Goal: Task Accomplishment & Management: Use online tool/utility

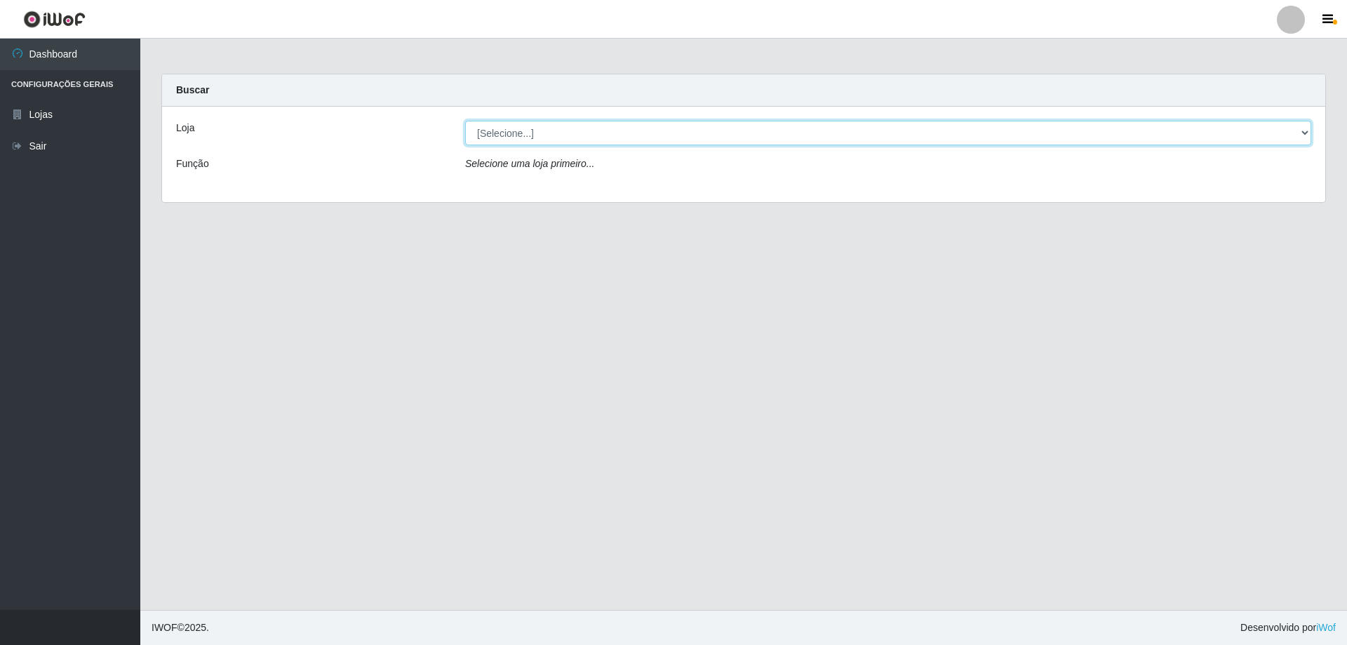
click at [589, 141] on select "[Selecione...] SuperShow Bis - Avenida 6 SuperShow [GEOGRAPHIC_DATA]" at bounding box center [888, 133] width 846 height 25
select select "60"
click at [465, 121] on select "[Selecione...] SuperShow Bis - Avenida 6 SuperShow [GEOGRAPHIC_DATA]" at bounding box center [888, 133] width 846 height 25
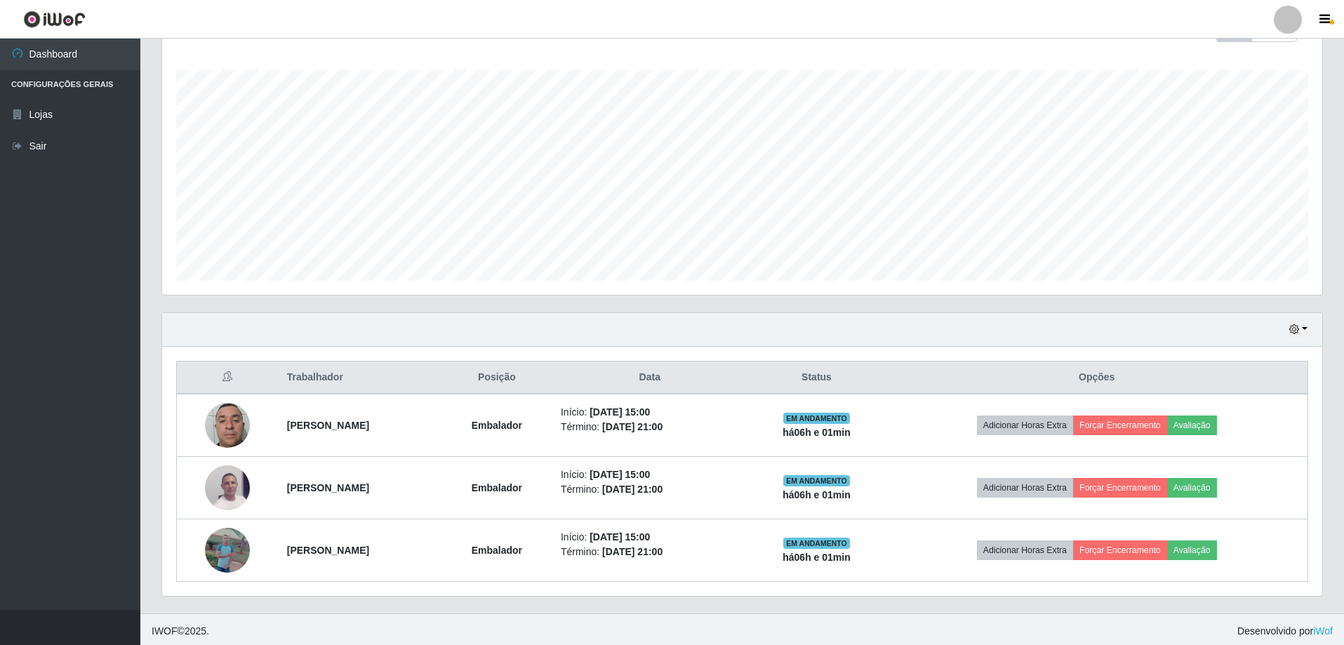
scroll to position [225, 0]
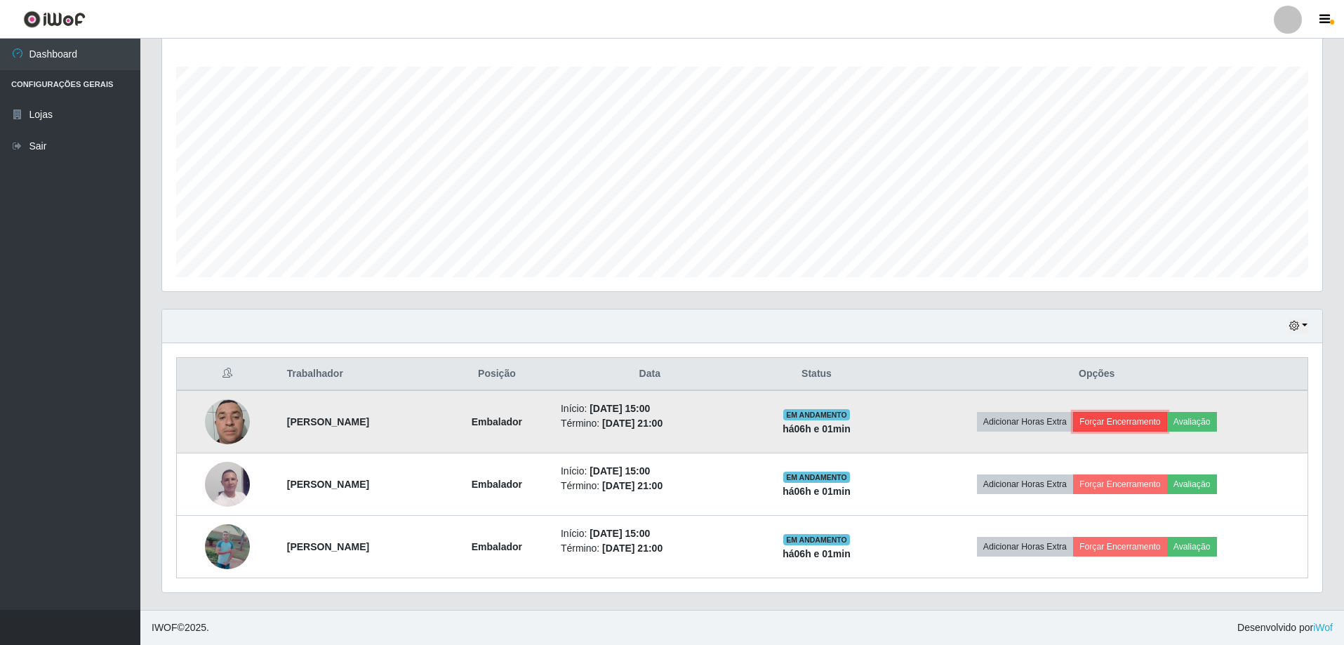
click at [1116, 425] on button "Forçar Encerramento" at bounding box center [1120, 422] width 94 height 20
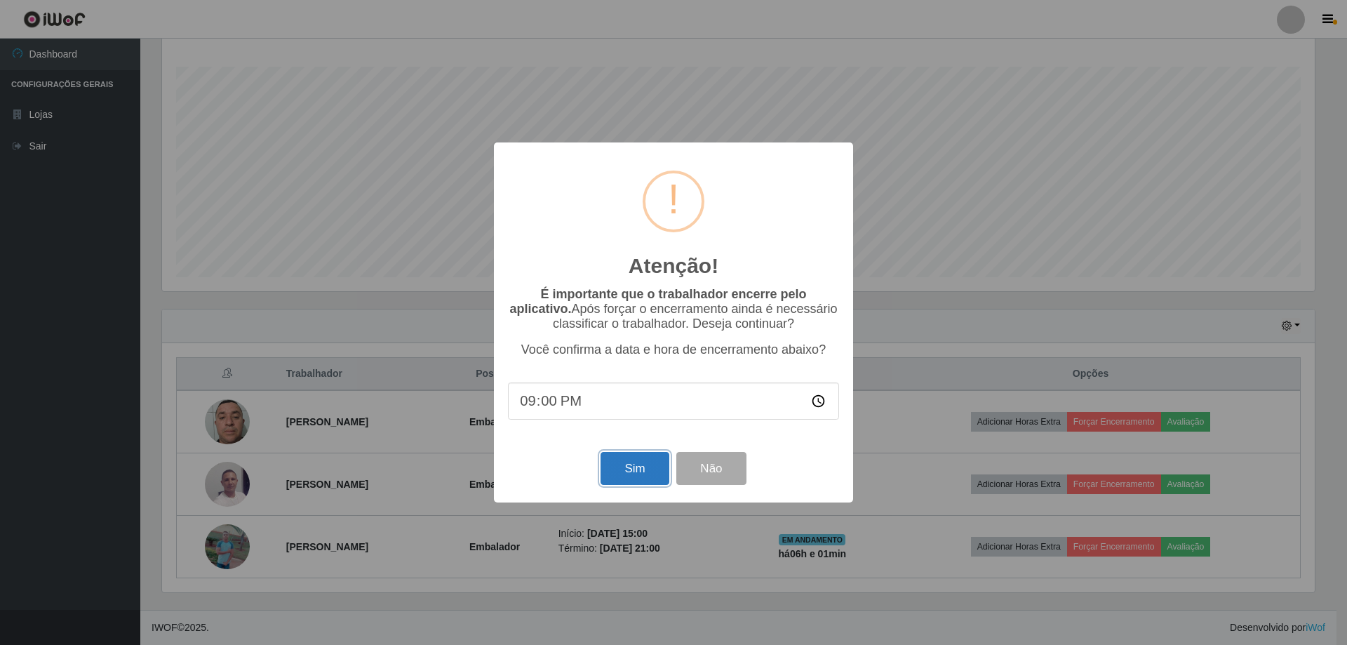
click at [639, 475] on button "Sim" at bounding box center [635, 468] width 68 height 33
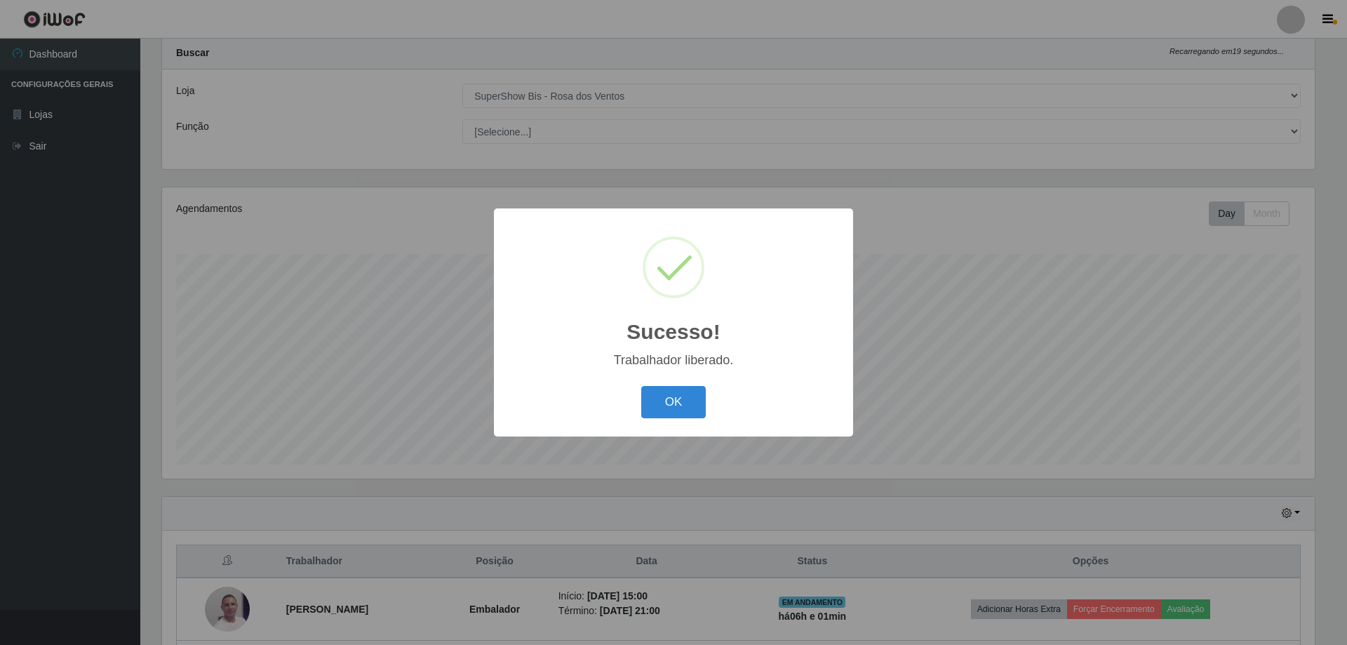
click at [693, 423] on div "Sucesso! × Trabalhador liberado. OK Cancel" at bounding box center [673, 321] width 359 height 227
click at [679, 401] on button "OK" at bounding box center [673, 402] width 65 height 33
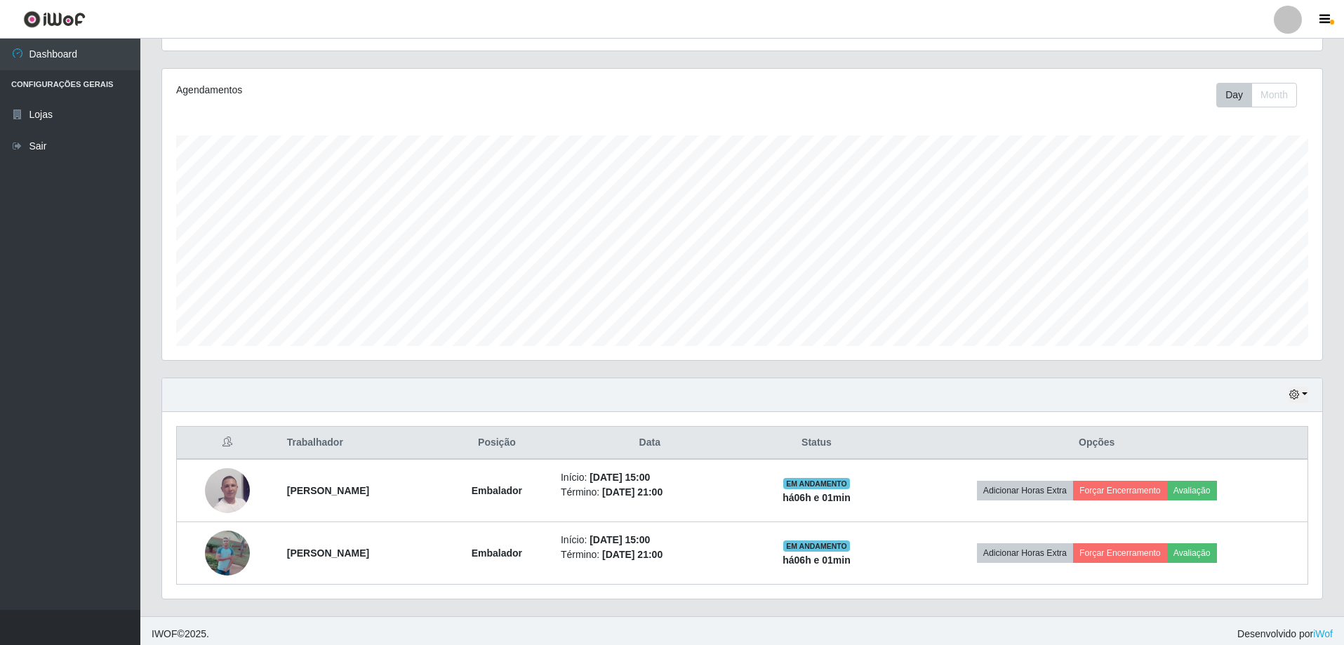
scroll to position [162, 0]
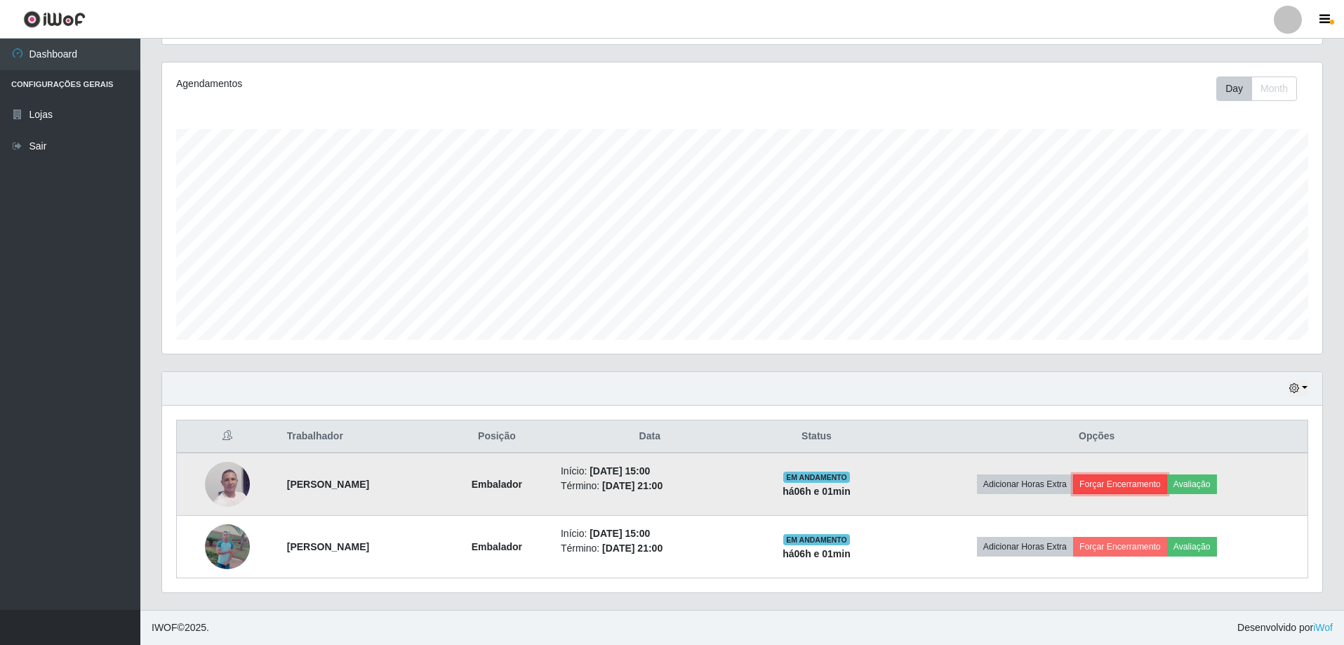
click at [1158, 486] on button "Forçar Encerramento" at bounding box center [1120, 484] width 94 height 20
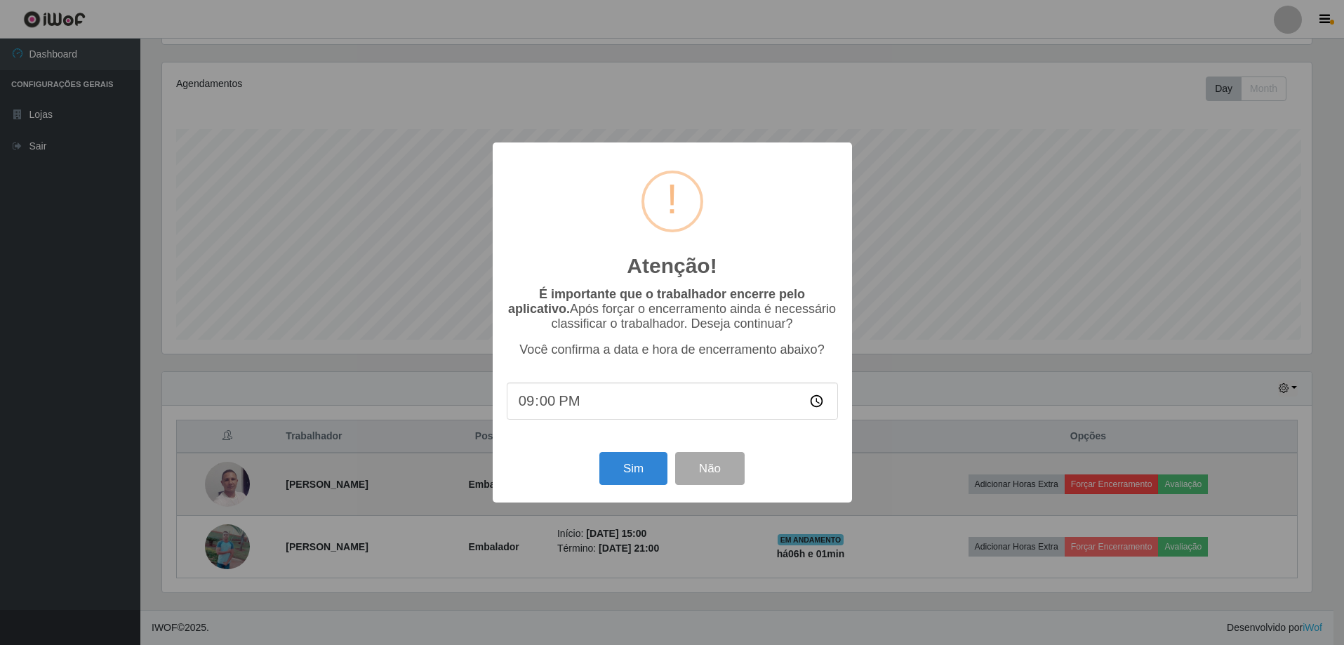
scroll to position [291, 1153]
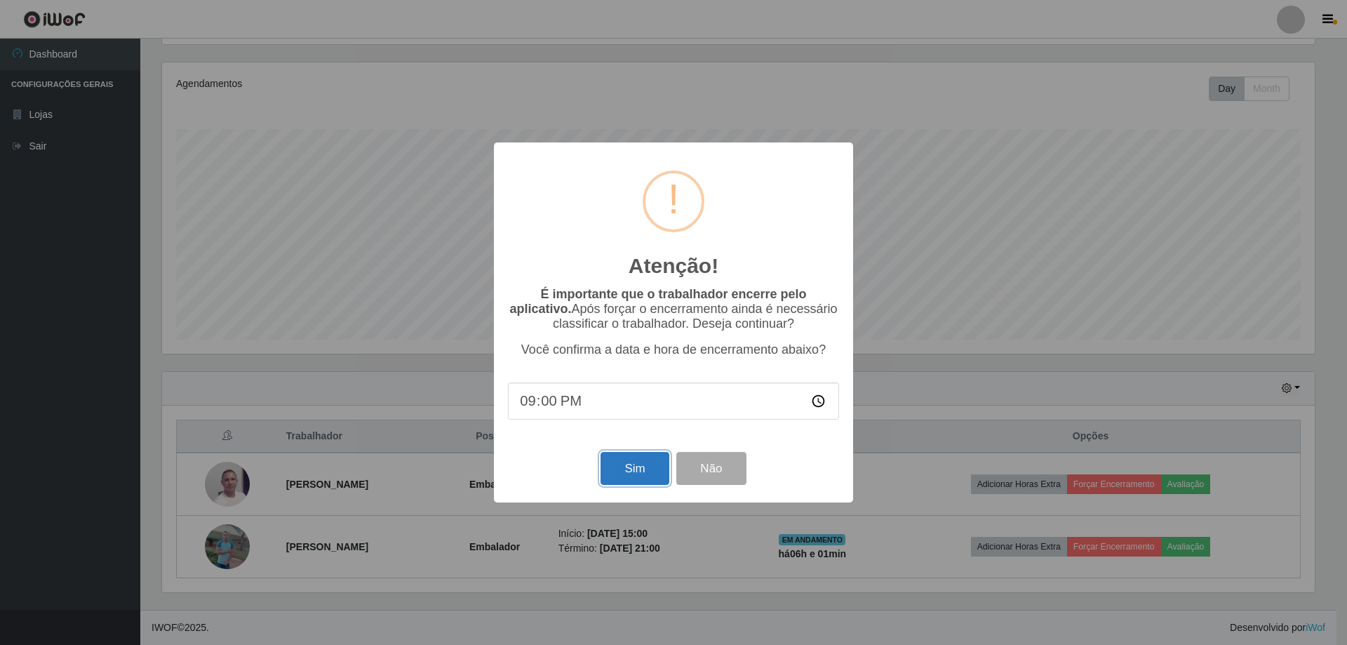
click at [640, 474] on button "Sim" at bounding box center [635, 468] width 68 height 33
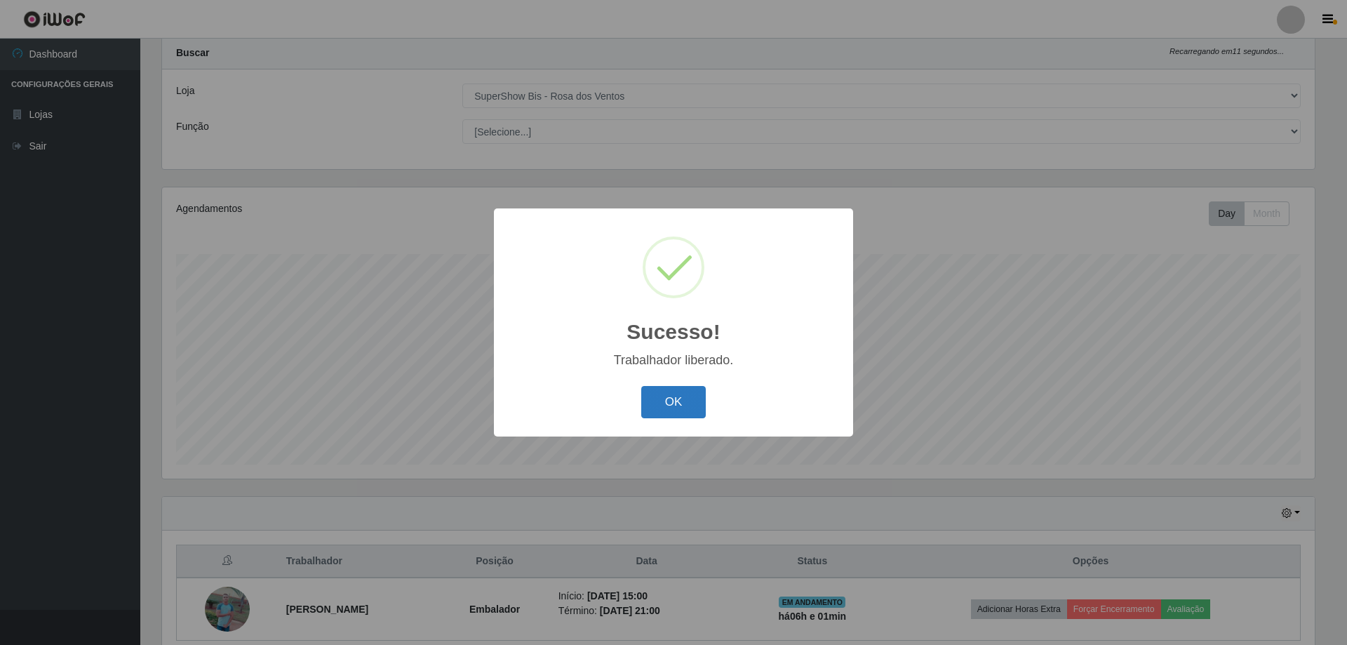
click at [676, 398] on button "OK" at bounding box center [673, 402] width 65 height 33
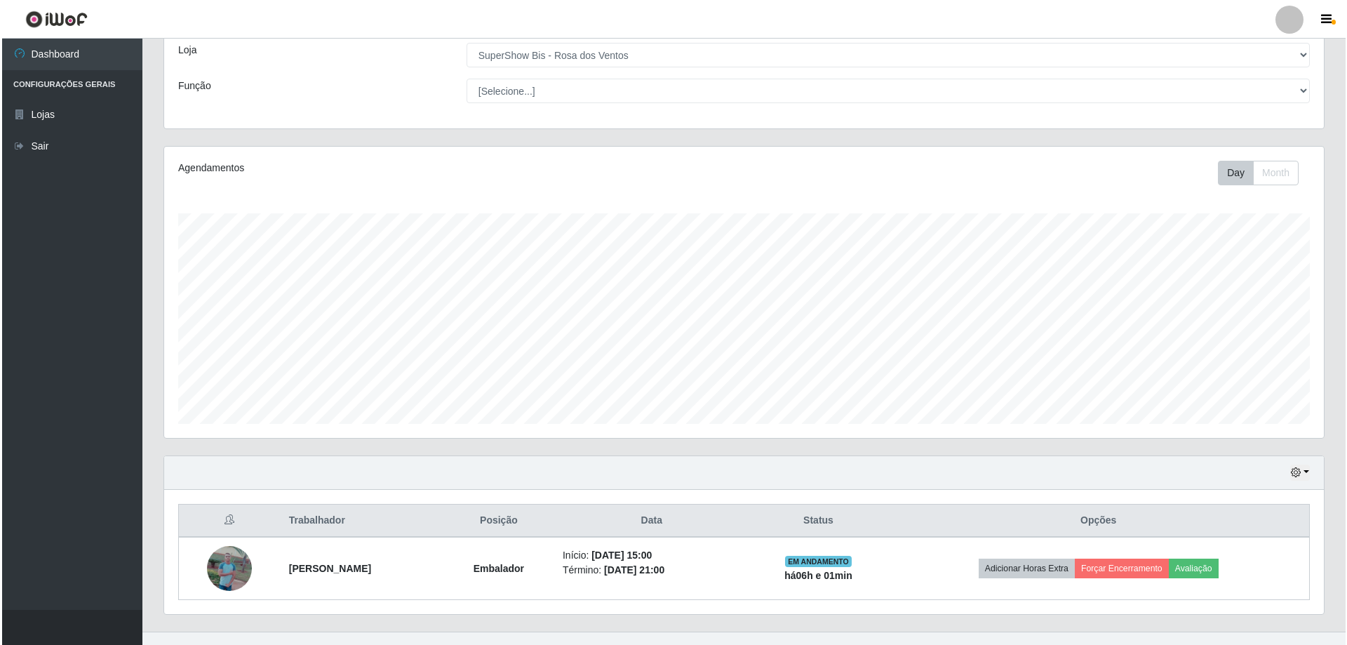
scroll to position [100, 0]
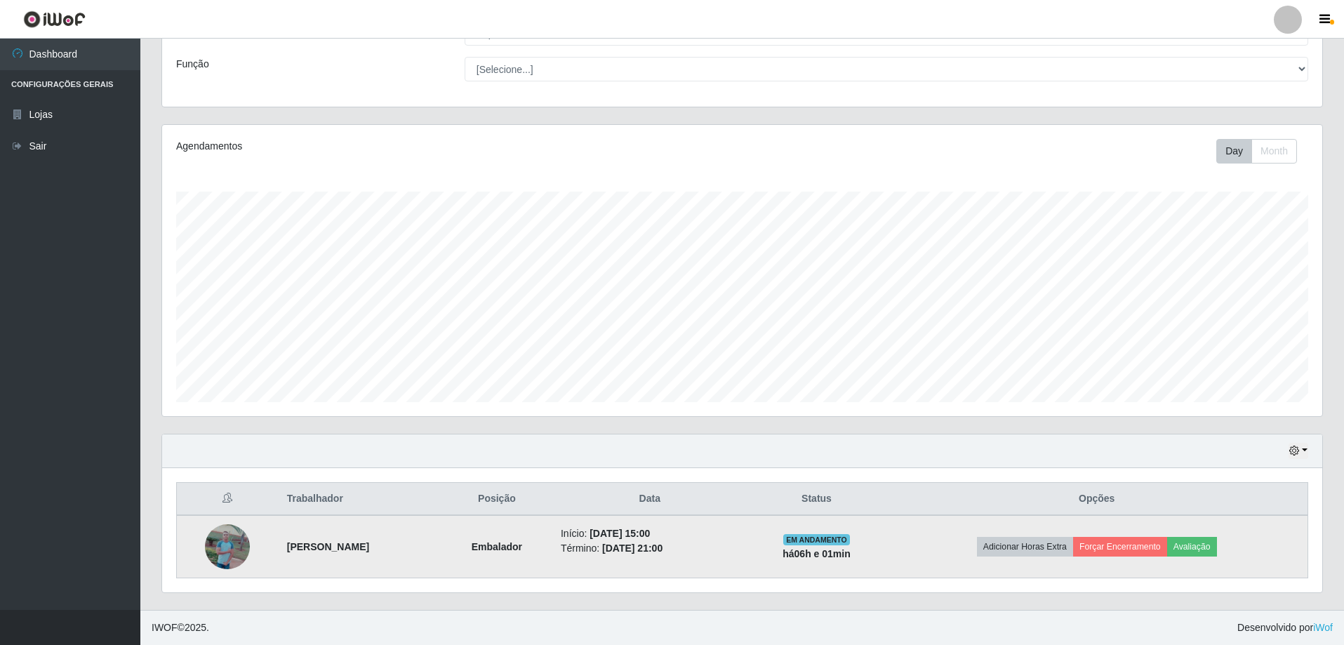
click at [226, 551] on img at bounding box center [227, 546] width 45 height 100
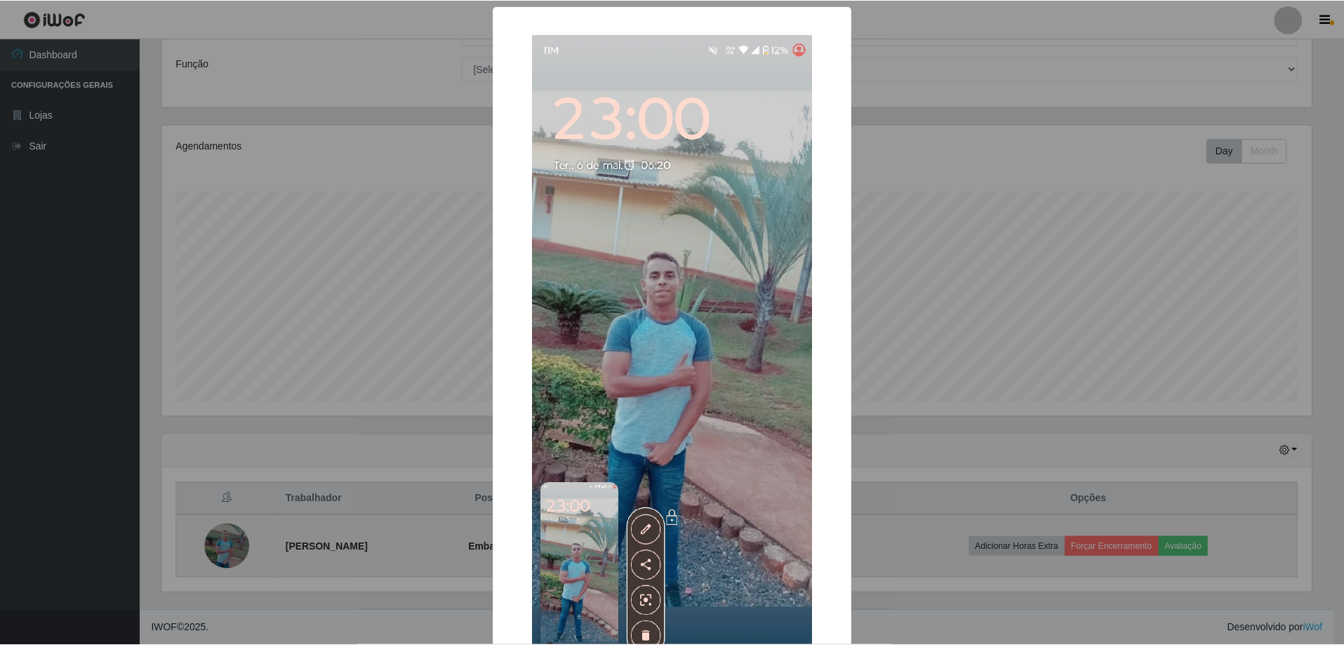
scroll to position [291, 1153]
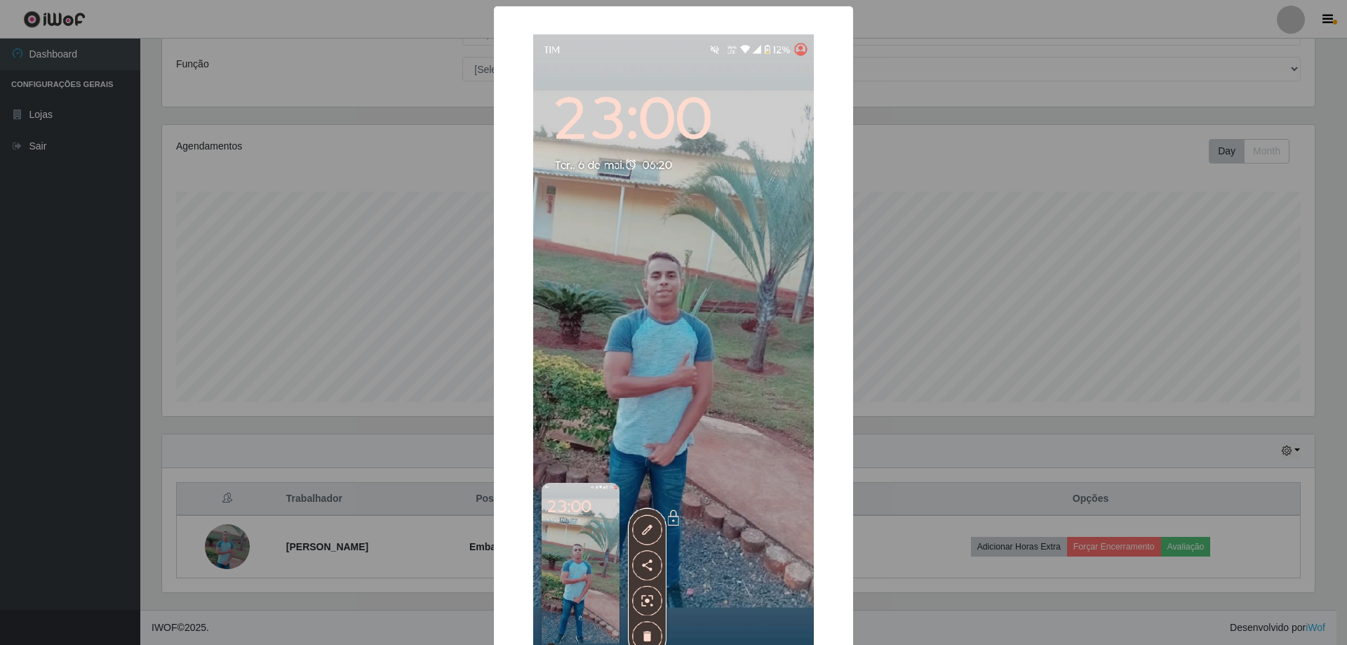
click at [375, 322] on div "× OK Cancel" at bounding box center [673, 322] width 1347 height 645
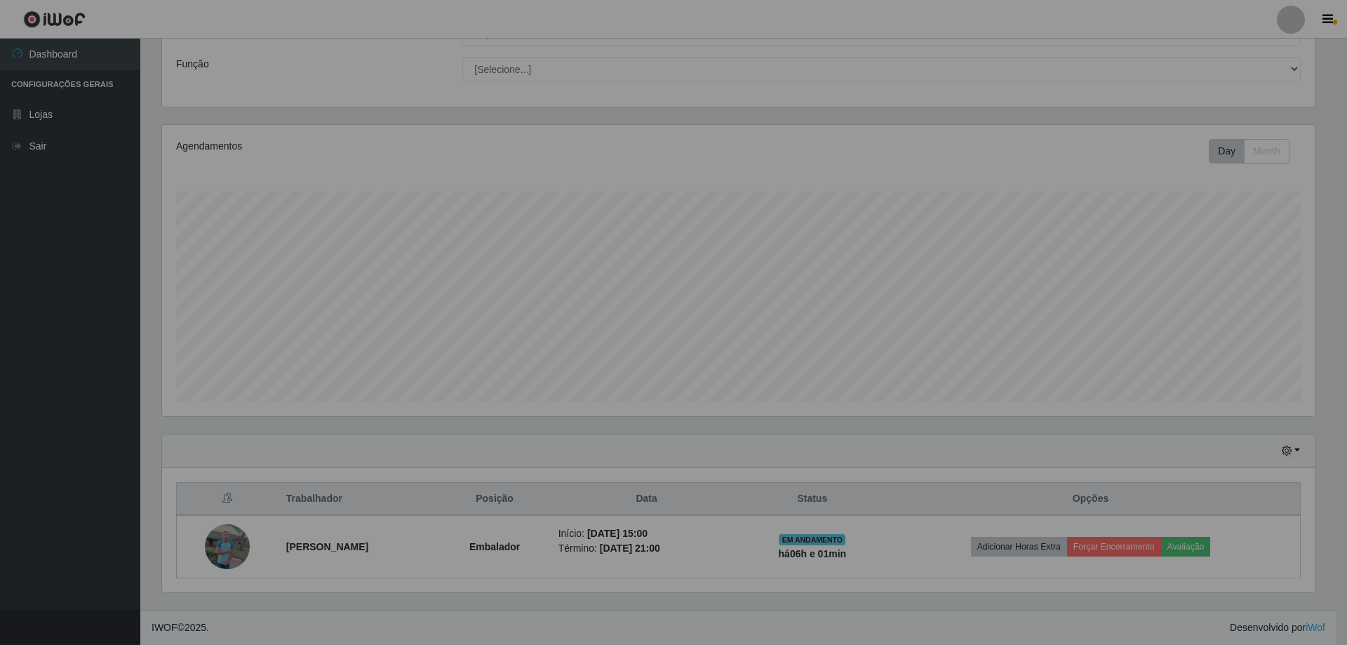
scroll to position [291, 1160]
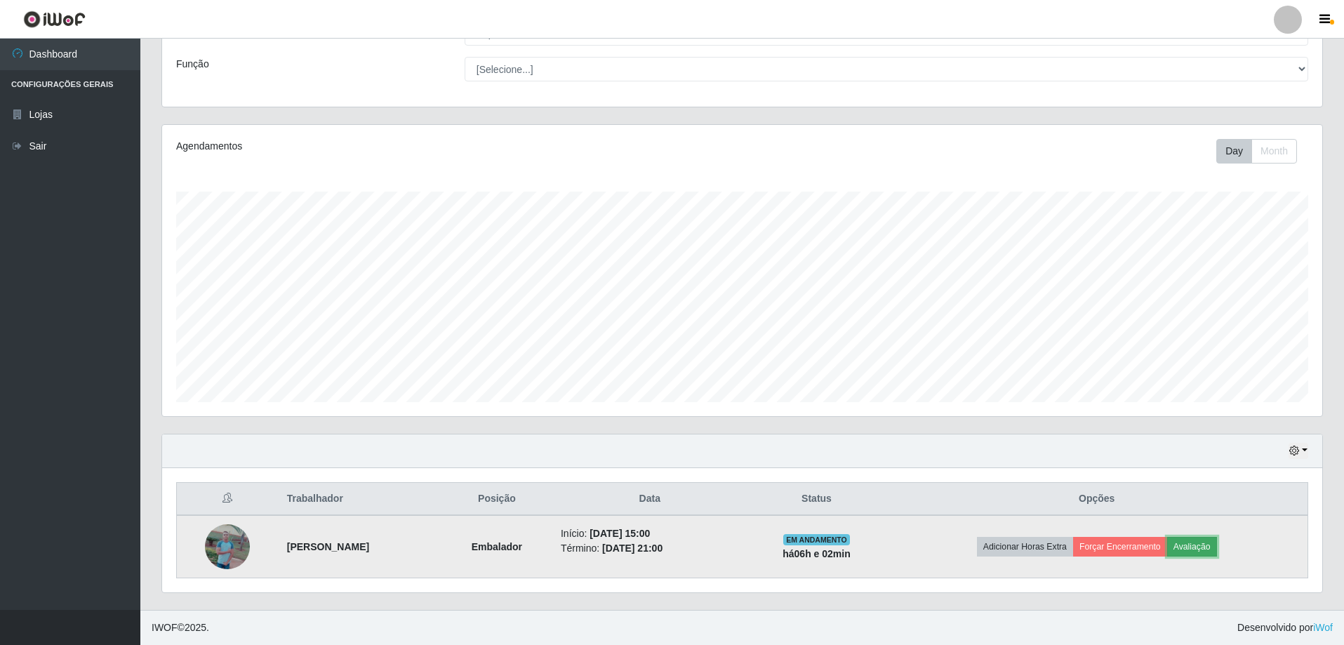
click at [1217, 543] on button "Avaliação" at bounding box center [1192, 547] width 50 height 20
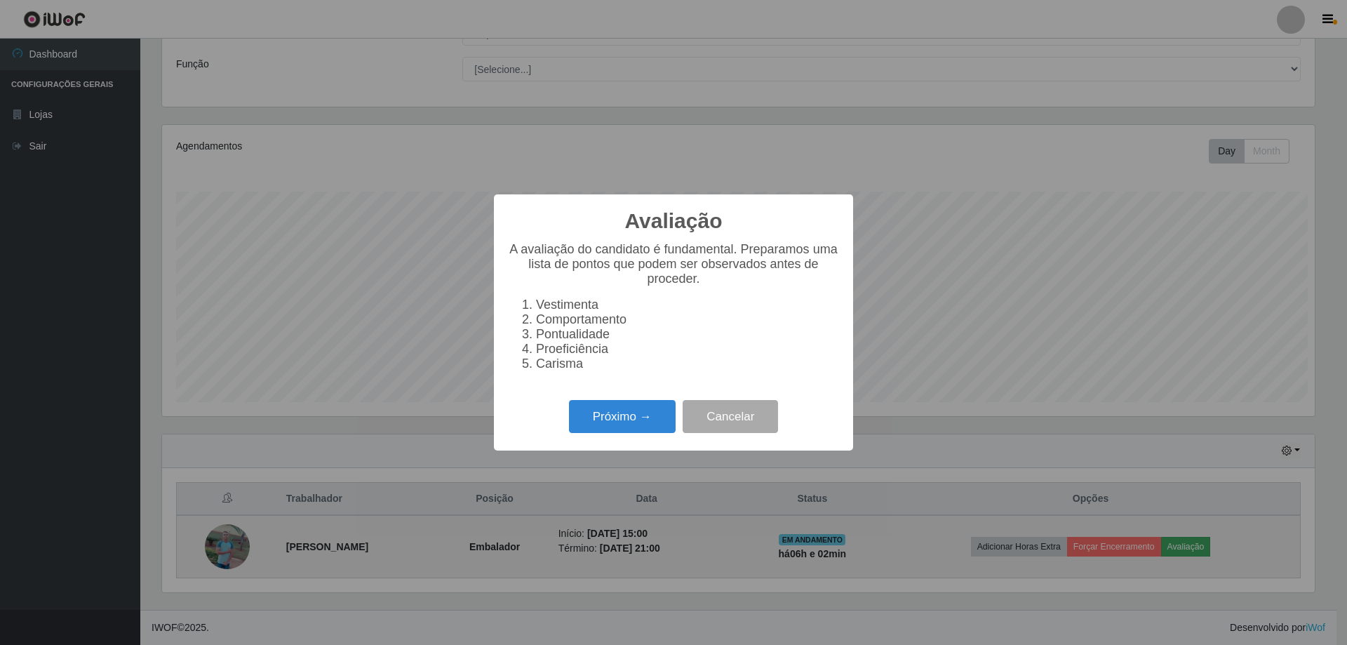
scroll to position [291, 1153]
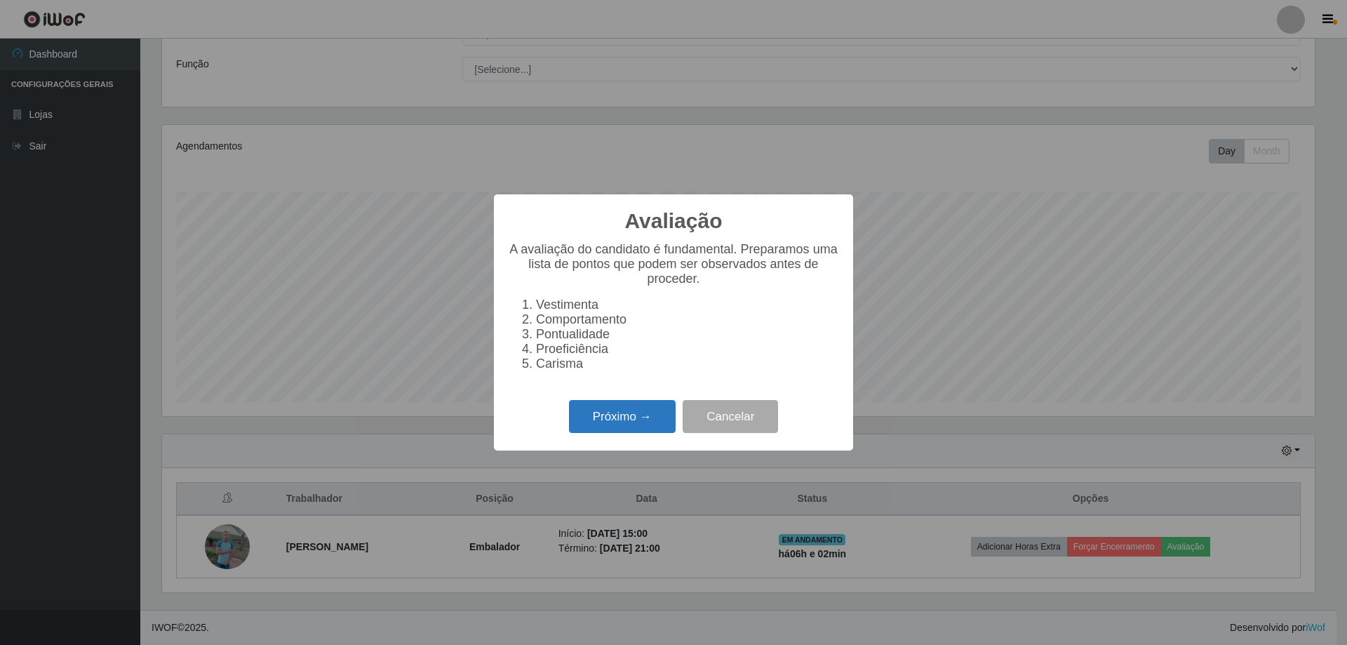
click at [608, 425] on button "Próximo →" at bounding box center [622, 416] width 107 height 33
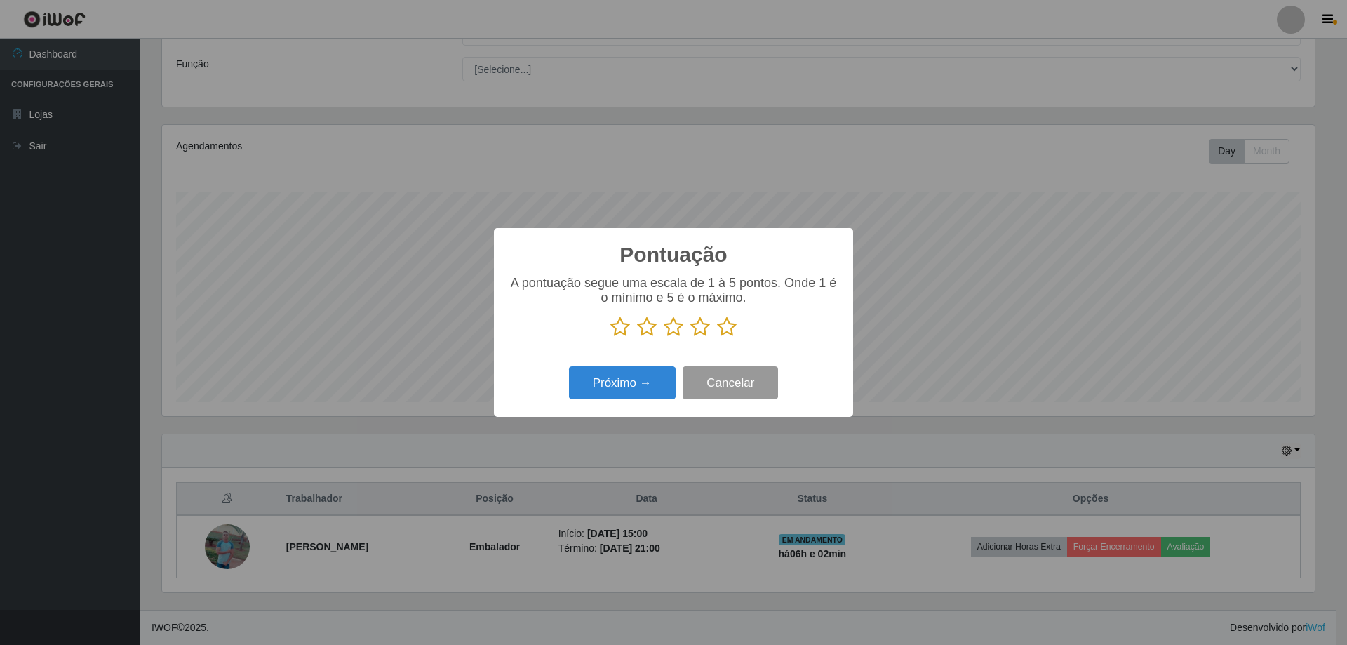
scroll to position [701399, 700538]
click at [730, 331] on icon at bounding box center [727, 326] width 20 height 21
click at [717, 338] on input "radio" at bounding box center [717, 338] width 0 height 0
click at [650, 378] on button "Próximo →" at bounding box center [622, 382] width 107 height 33
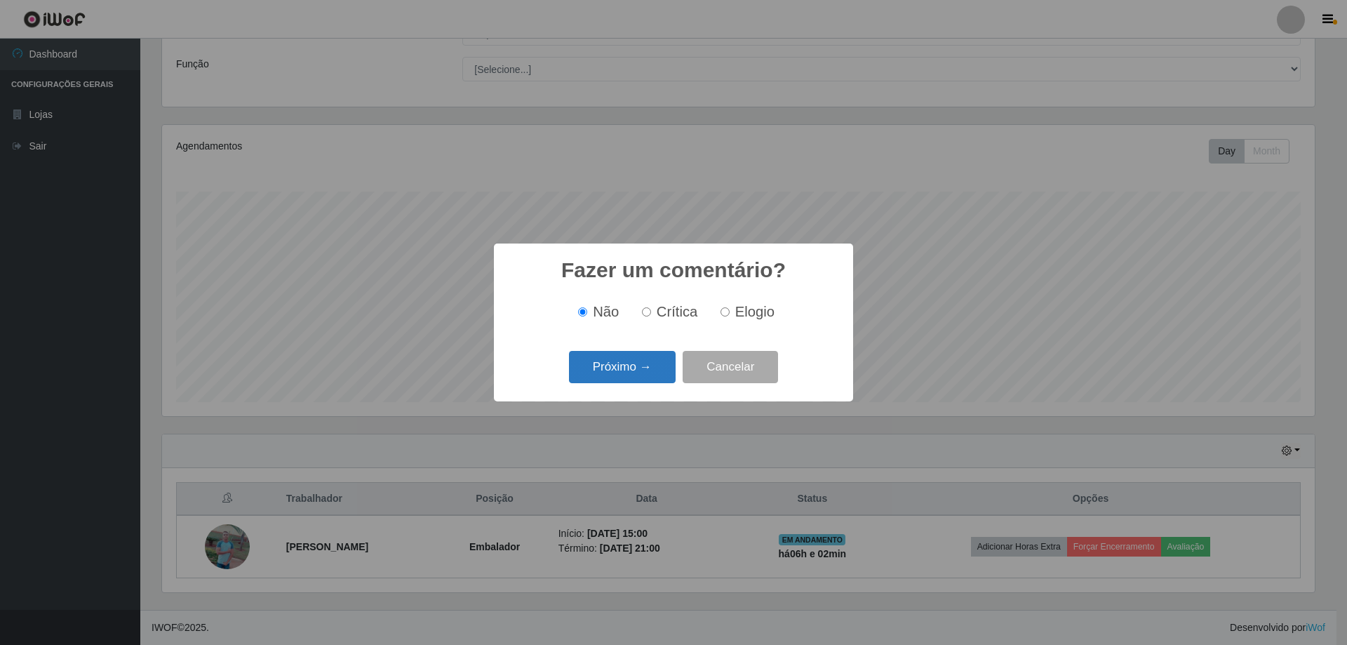
click at [587, 359] on button "Próximo →" at bounding box center [622, 367] width 107 height 33
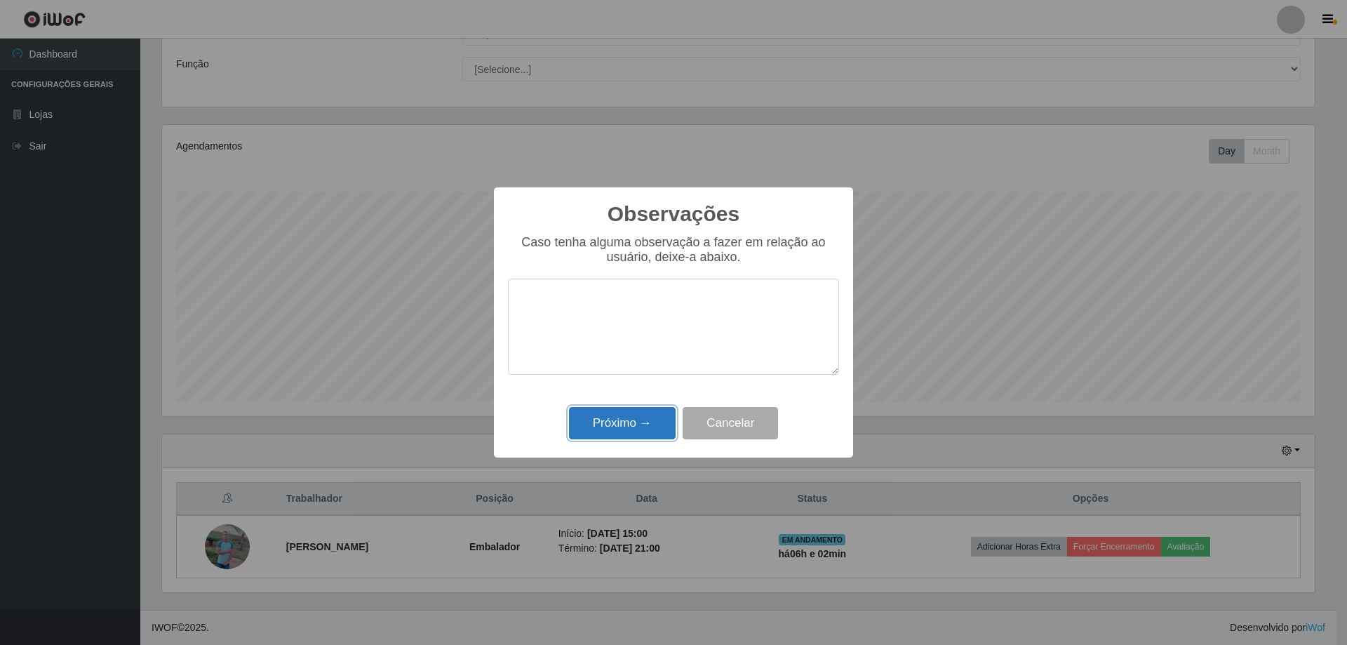
click at [639, 429] on button "Próximo →" at bounding box center [622, 423] width 107 height 33
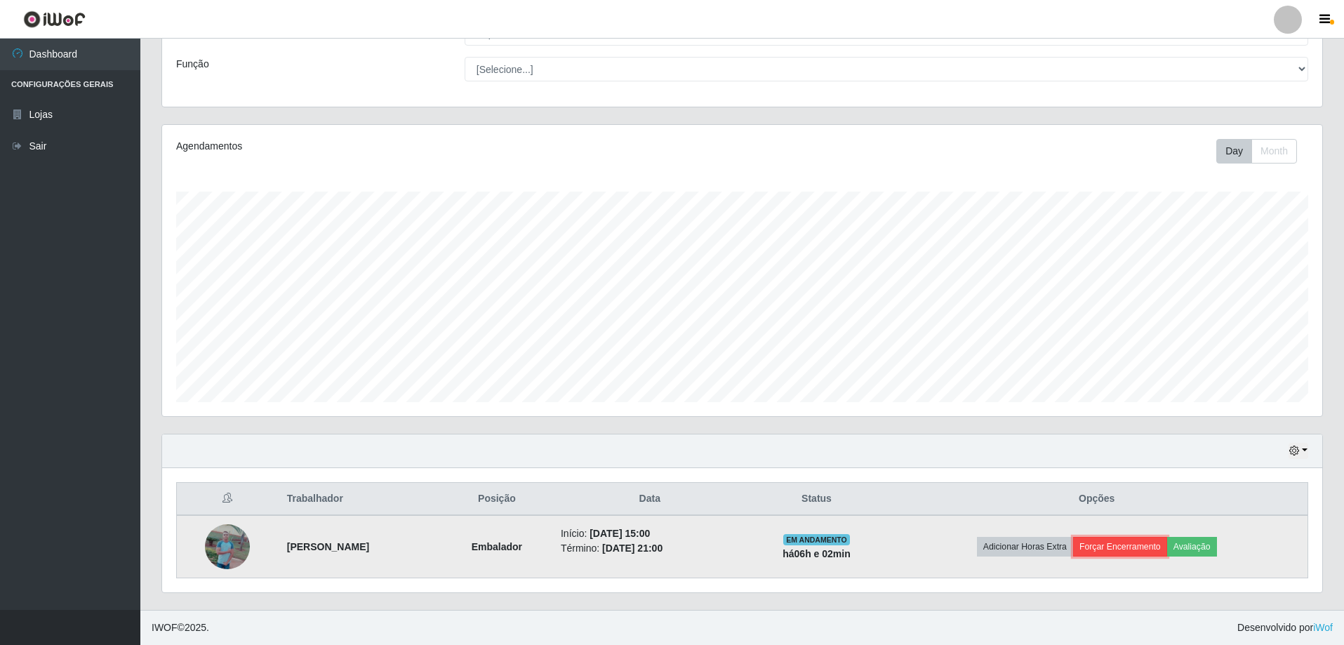
click at [1160, 551] on button "Forçar Encerramento" at bounding box center [1120, 547] width 94 height 20
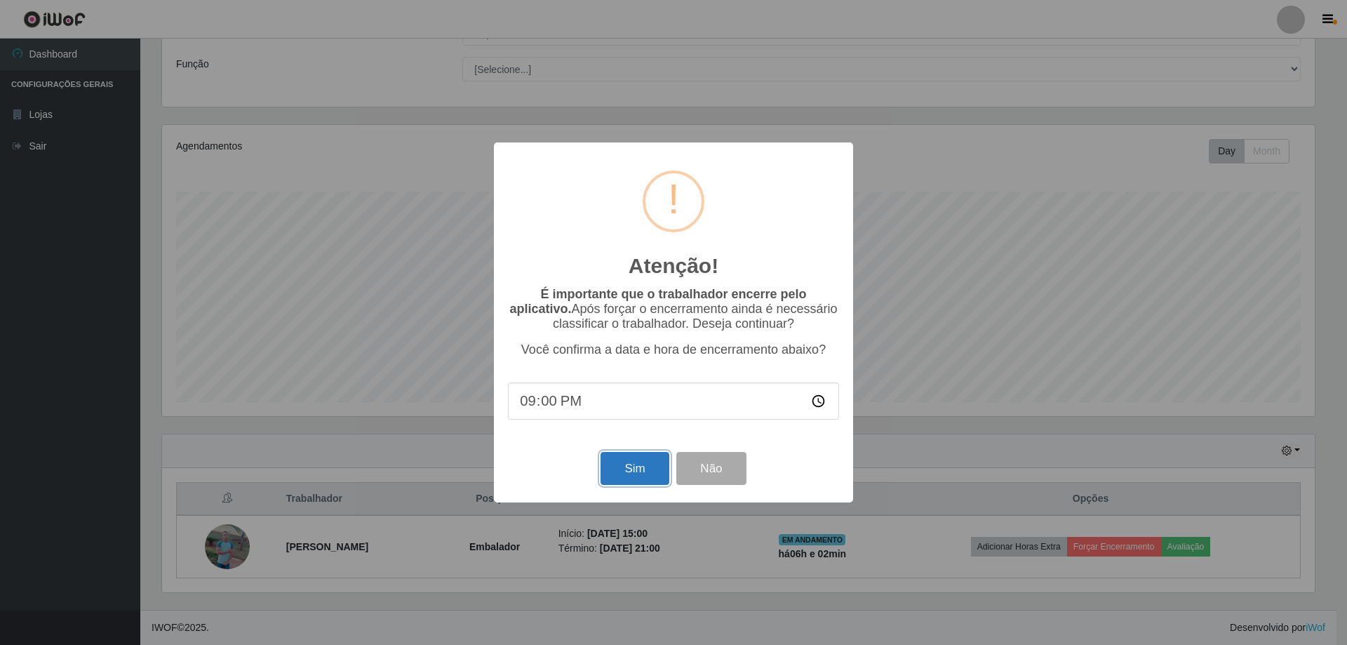
click at [635, 467] on button "Sim" at bounding box center [635, 468] width 68 height 33
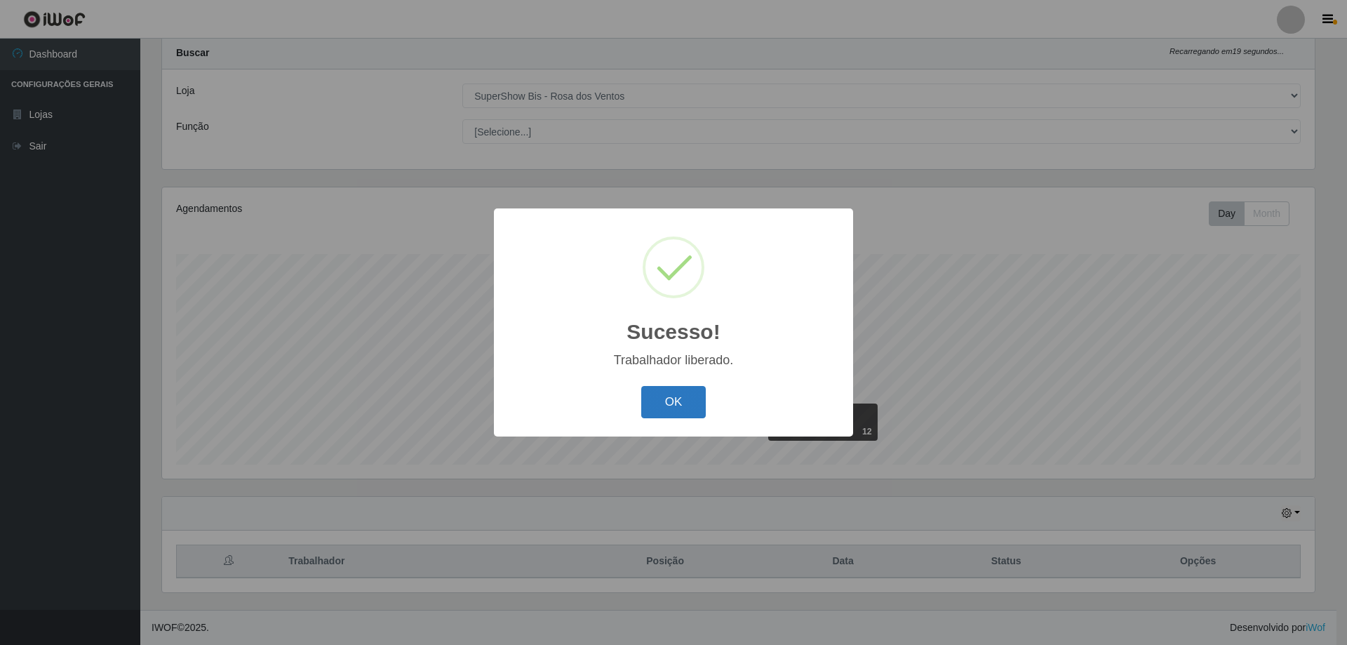
click at [690, 408] on button "OK" at bounding box center [673, 402] width 65 height 33
